Goal: Browse casually: Explore the website without a specific task or goal

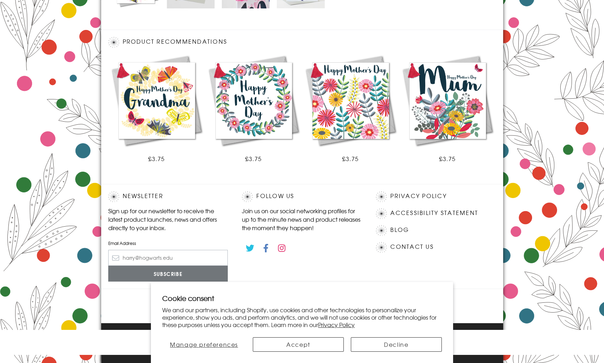
scroll to position [364, 0]
